Goal: Transaction & Acquisition: Purchase product/service

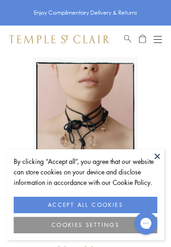
click at [102, 207] on button "ACCEPT ALL COOKIES" at bounding box center [86, 205] width 144 height 16
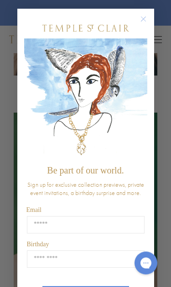
scroll to position [663, 0]
click at [143, 27] on button "Close dialog" at bounding box center [148, 23] width 11 height 11
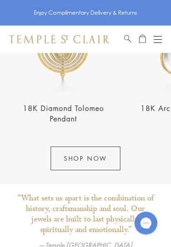
scroll to position [1037, 0]
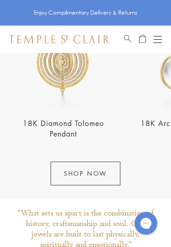
click at [108, 162] on link "SHOP NOW" at bounding box center [86, 174] width 70 height 24
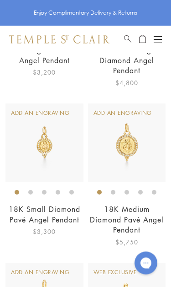
scroll to position [2942, 0]
click at [73, 127] on img at bounding box center [44, 142] width 78 height 78
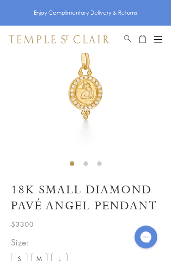
scroll to position [53, 0]
click at [88, 161] on li at bounding box center [86, 163] width 5 height 5
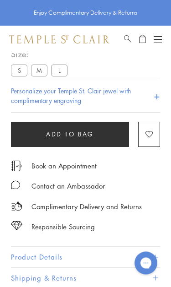
click at [41, 72] on label "M" at bounding box center [39, 70] width 16 height 11
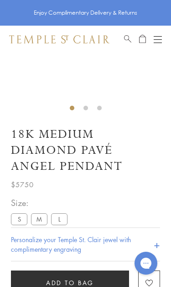
scroll to position [53, 0]
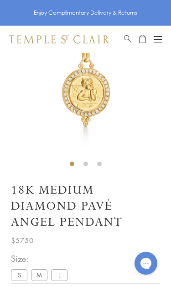
click at [19, 261] on label "S" at bounding box center [19, 274] width 16 height 11
